Goal: Find specific page/section: Find specific page/section

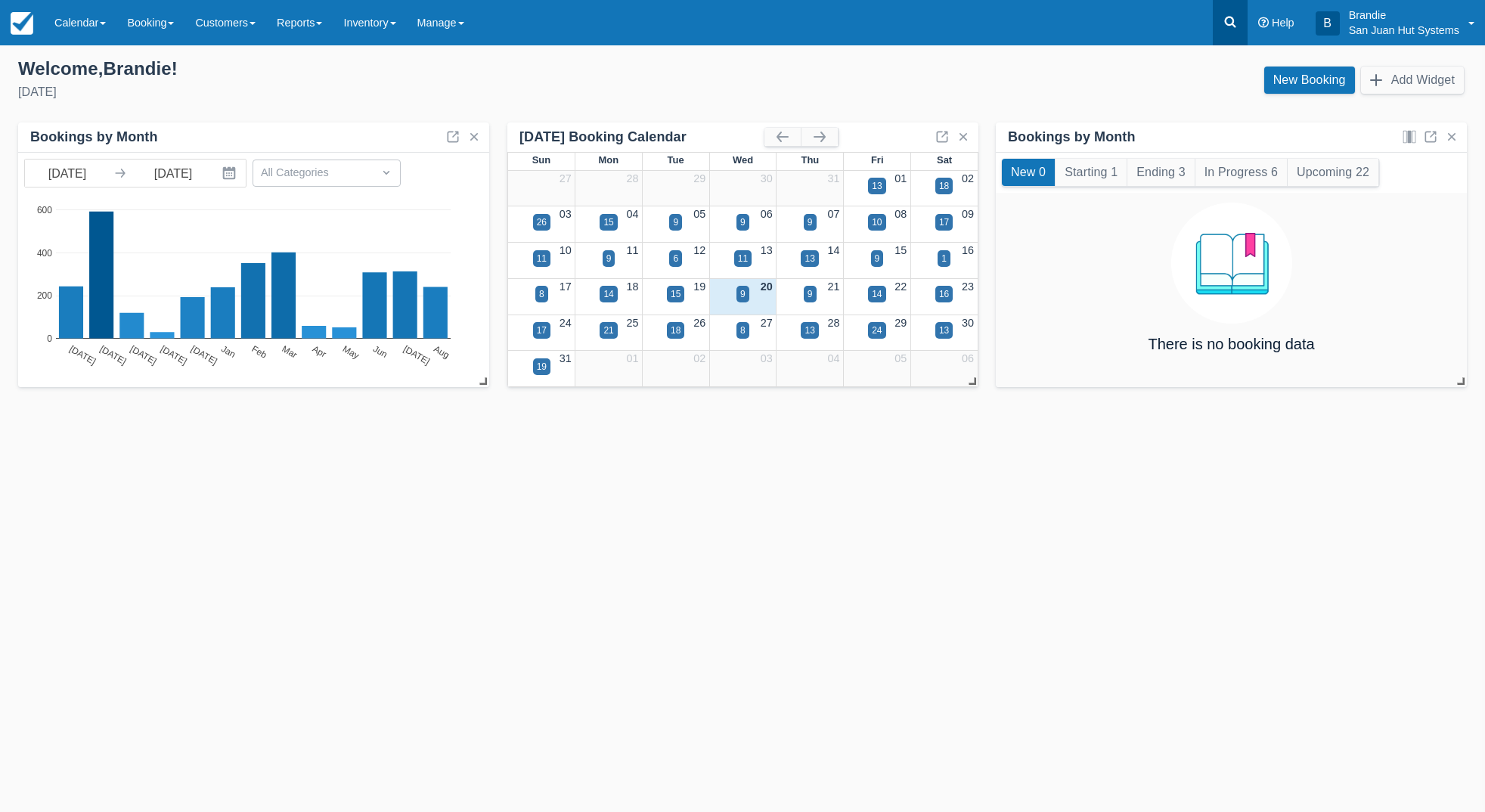
click at [1230, 30] on link at bounding box center [1230, 22] width 34 height 46
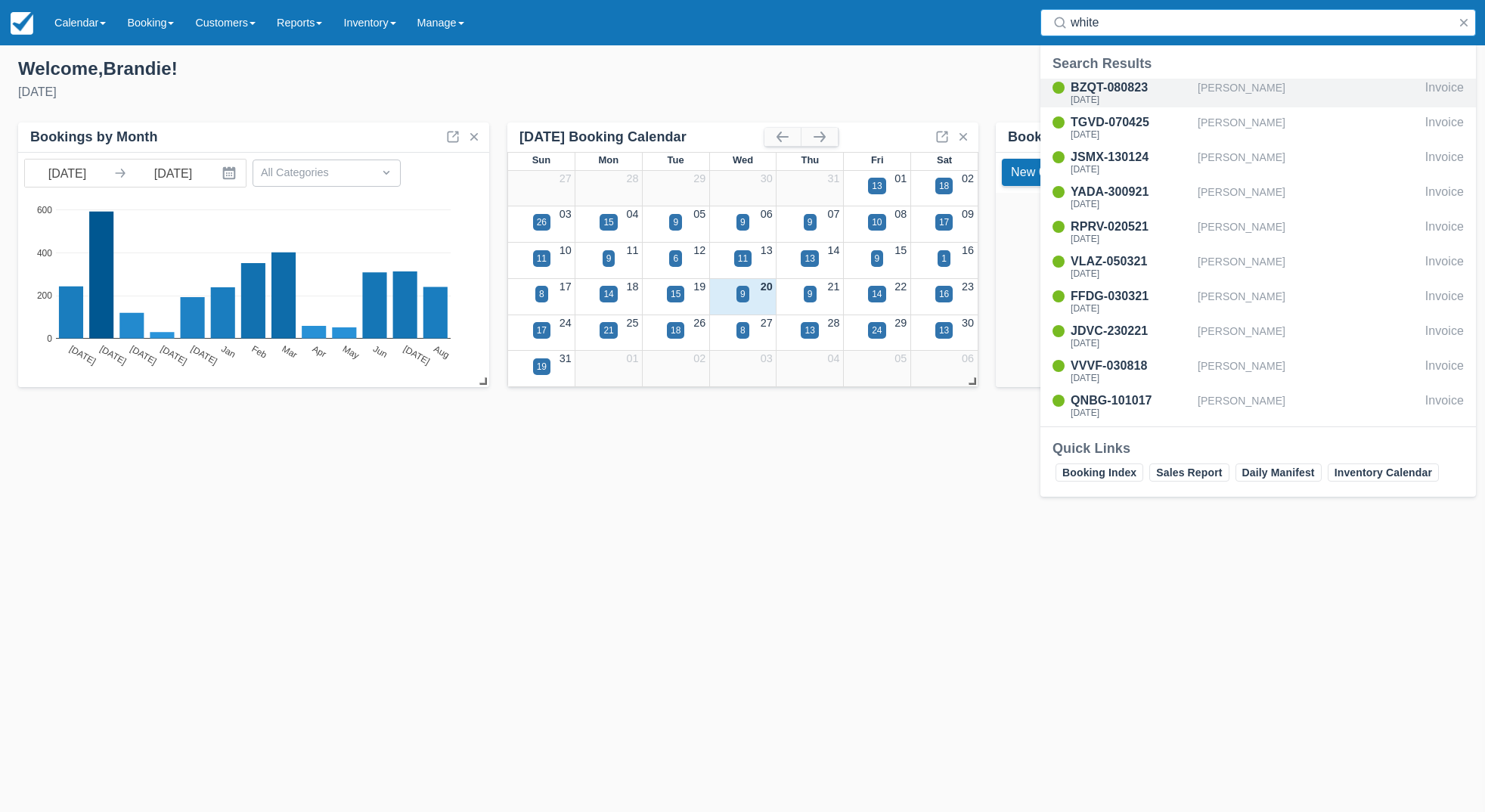
type input "white"
click at [1112, 85] on div "BZQT-080823" at bounding box center [1131, 87] width 121 height 18
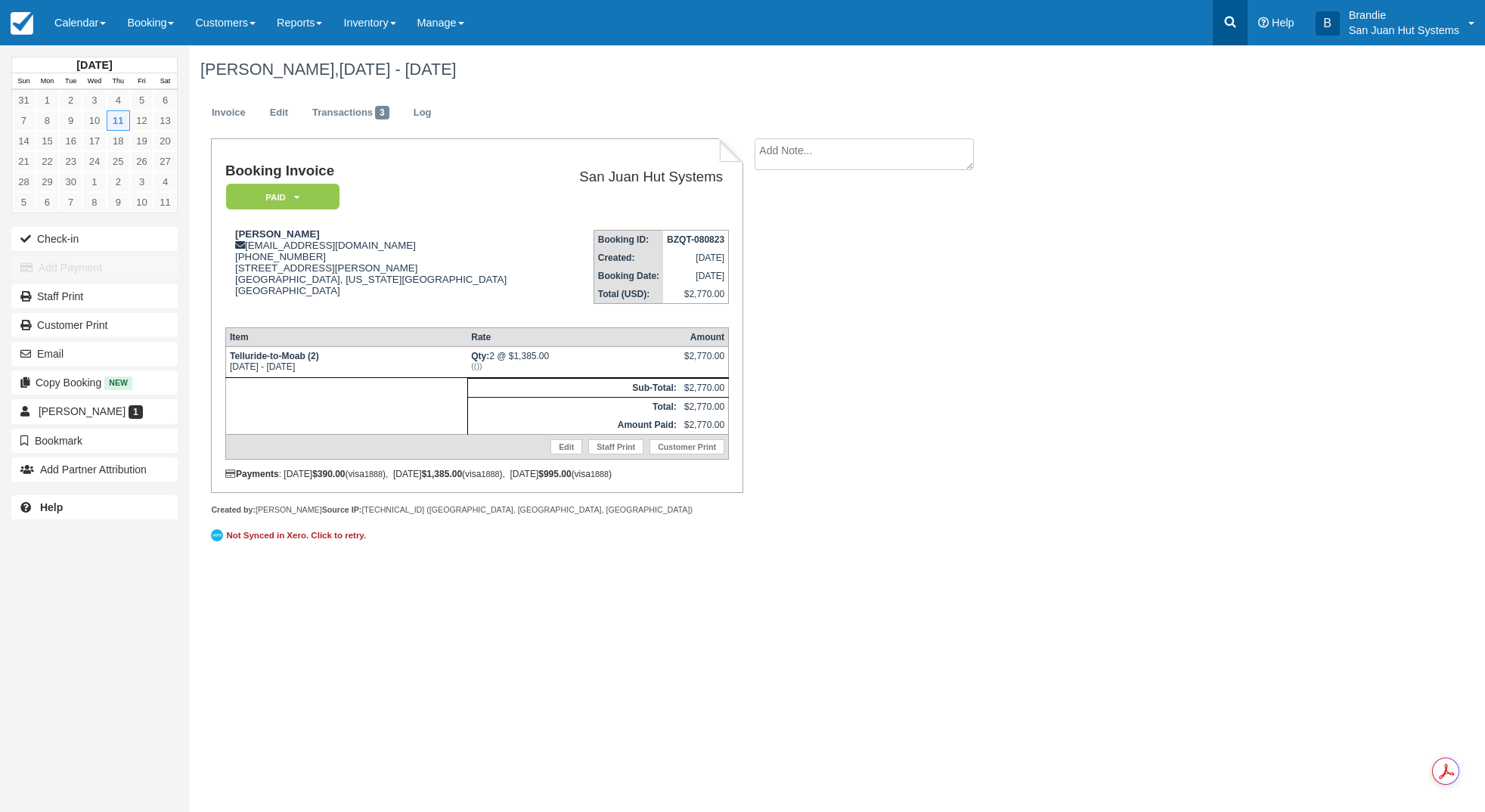
click at [1230, 26] on icon at bounding box center [1230, 22] width 15 height 15
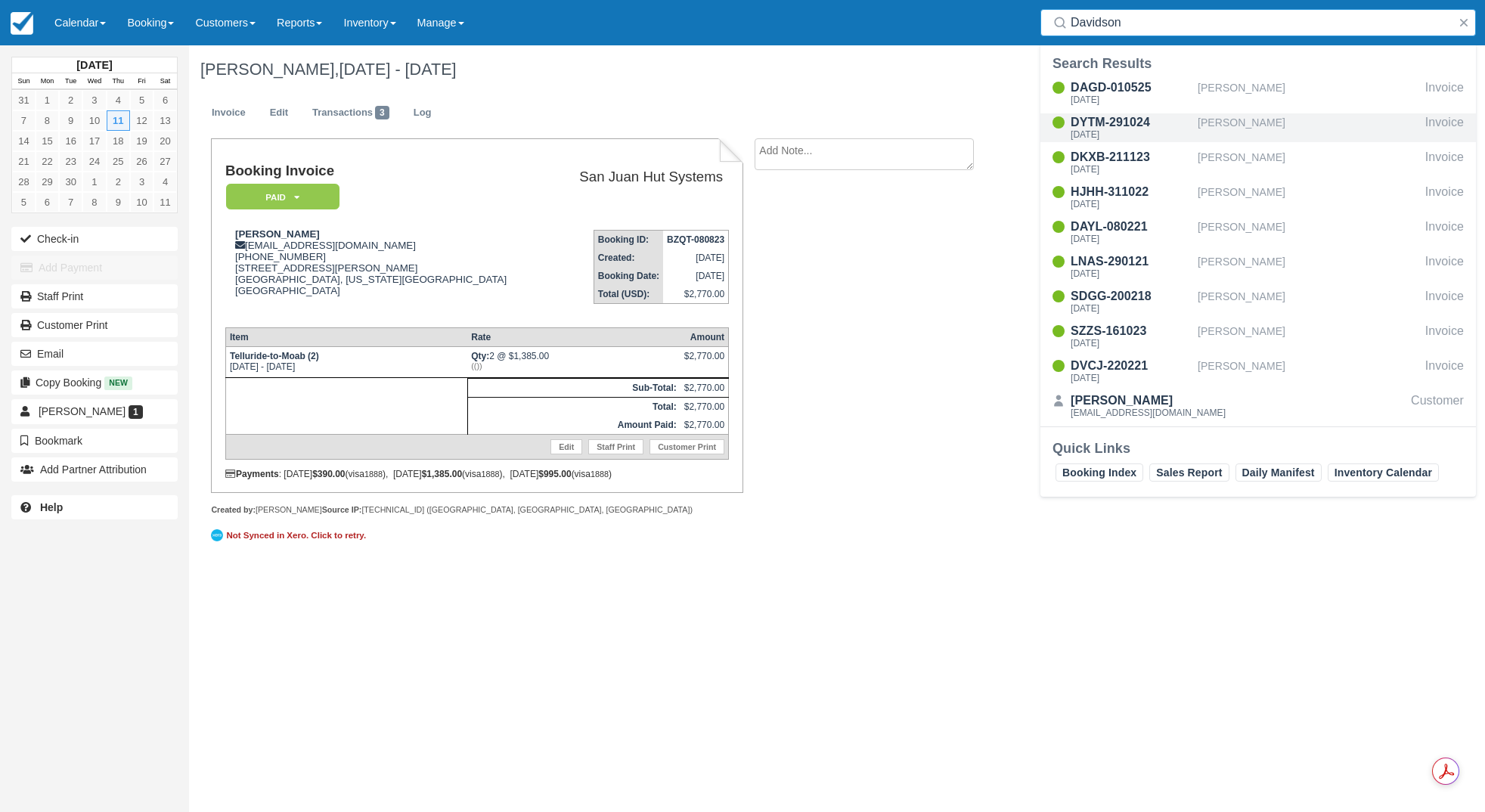
type input "Davidson"
click at [1121, 126] on div "DYTM-291024" at bounding box center [1131, 122] width 121 height 18
